Goal: Task Accomplishment & Management: Use online tool/utility

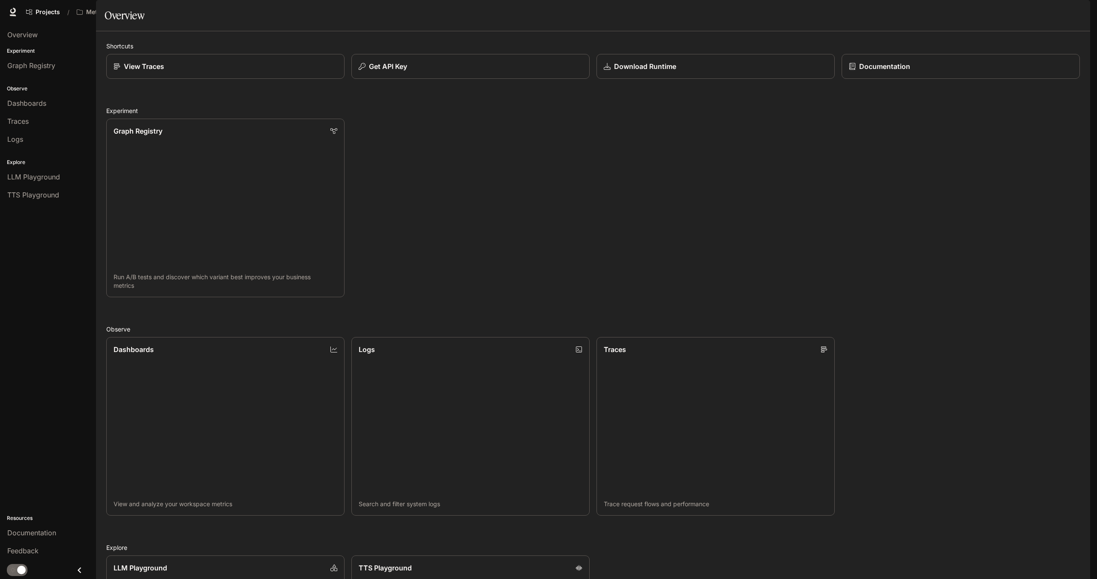
click at [923, 14] on span "Character Studio" at bounding box center [926, 12] width 48 height 11
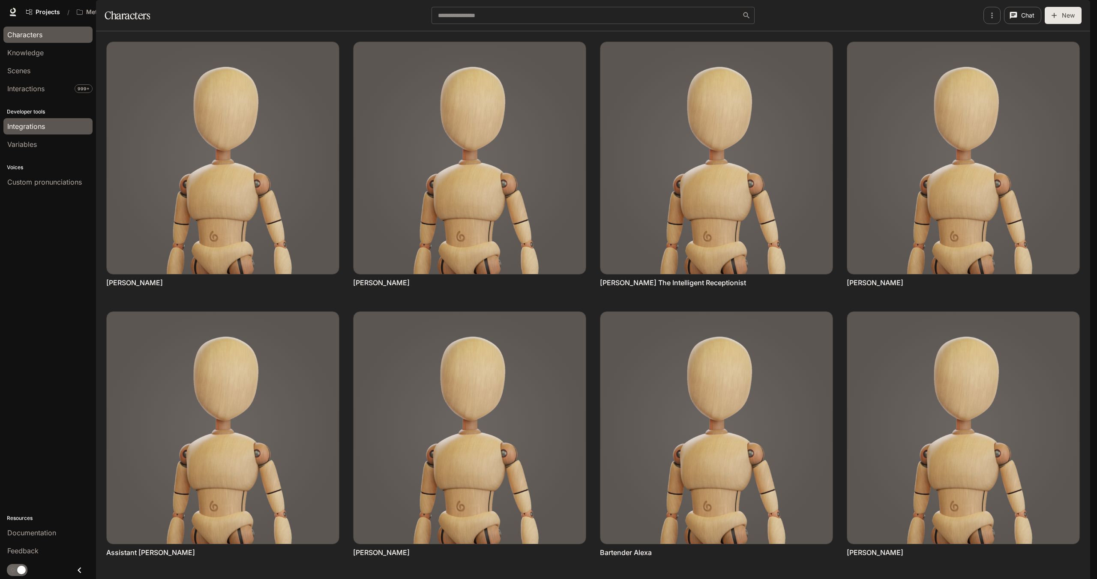
click at [49, 124] on div "Integrations" at bounding box center [47, 126] width 81 height 10
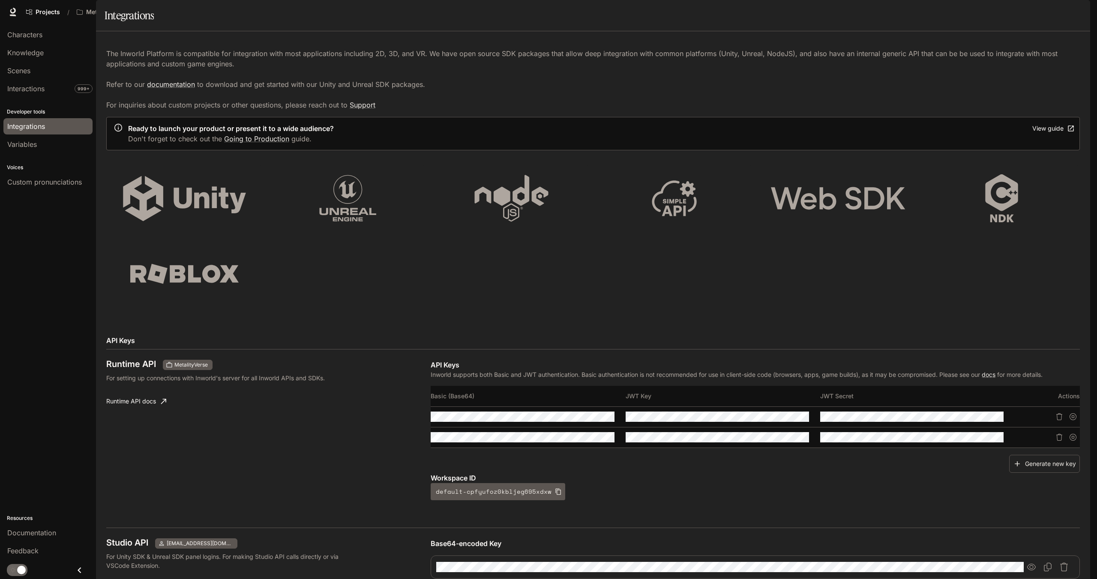
scroll to position [279, 0]
click at [1047, 563] on icon "Copy Base64-encoded Key" at bounding box center [1047, 567] width 9 height 9
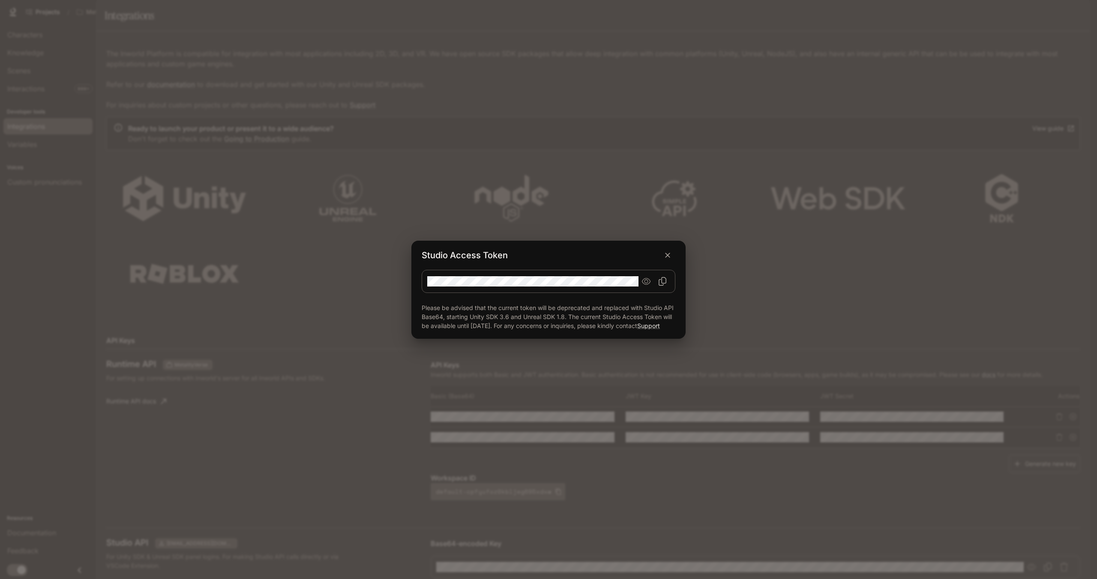
click at [659, 277] on icon "Copy Studio Access token" at bounding box center [662, 281] width 9 height 9
